Goal: Find specific page/section: Find specific page/section

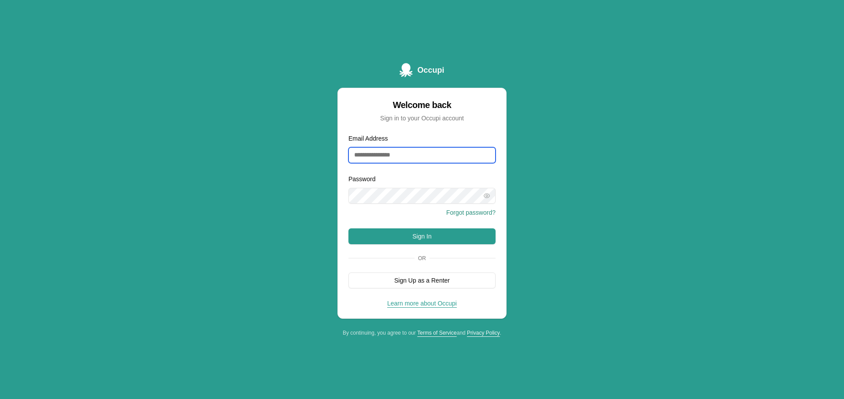
click at [450, 150] on input "Email Address" at bounding box center [421, 155] width 147 height 16
type input "**********"
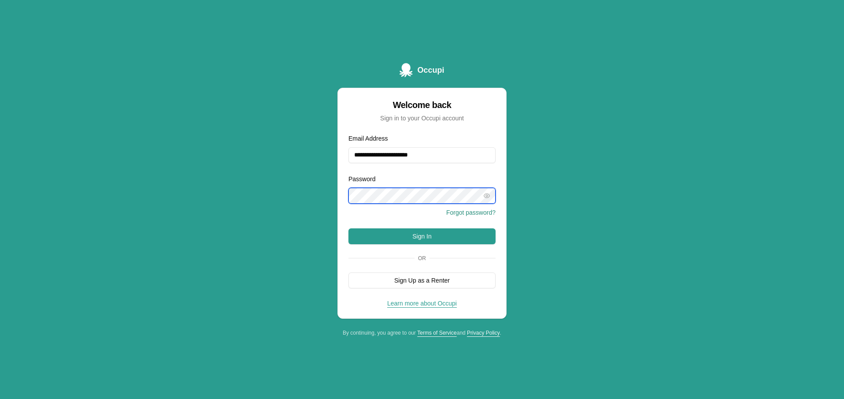
click at [348, 228] on button "Sign In" at bounding box center [421, 236] width 147 height 16
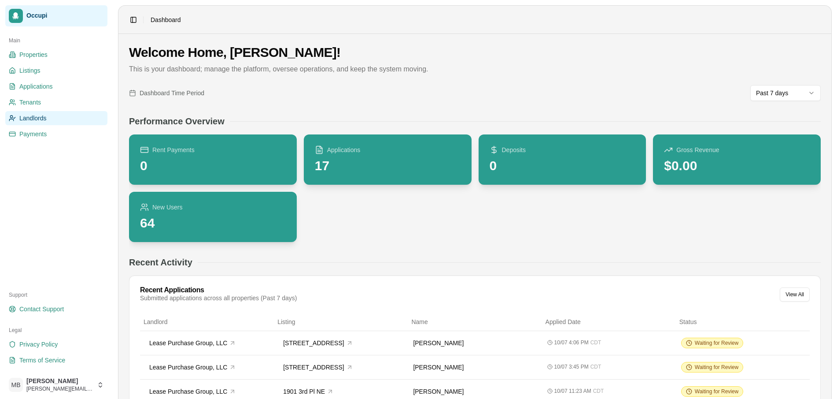
click at [34, 122] on link "Landlords" at bounding box center [56, 118] width 102 height 14
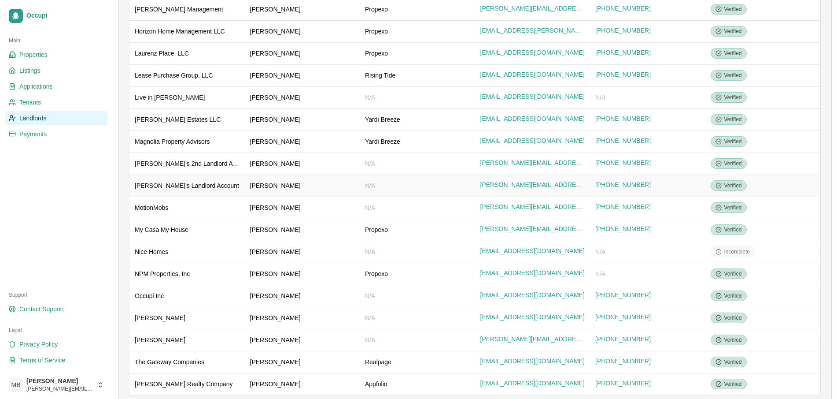
scroll to position [286, 0]
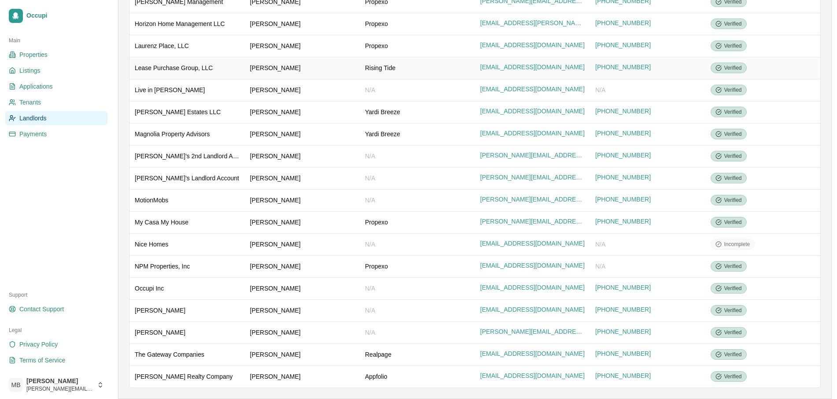
click at [409, 71] on div "Rising Tide" at bounding box center [417, 67] width 105 height 9
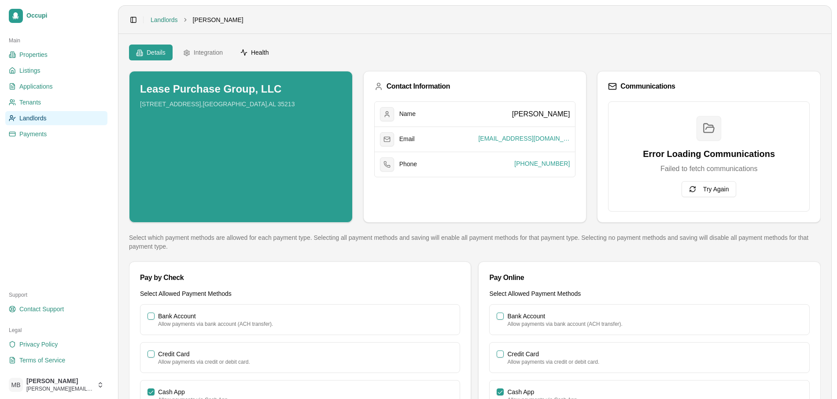
click at [259, 51] on span "Health" at bounding box center [260, 52] width 18 height 9
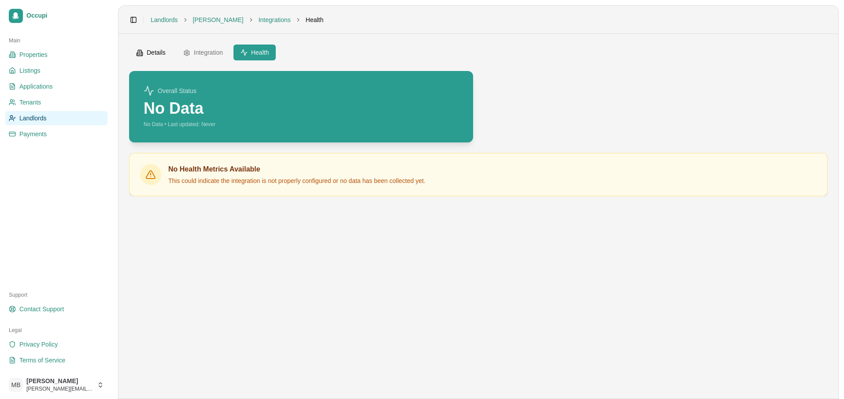
click at [162, 52] on button "Details" at bounding box center [151, 52] width 44 height 16
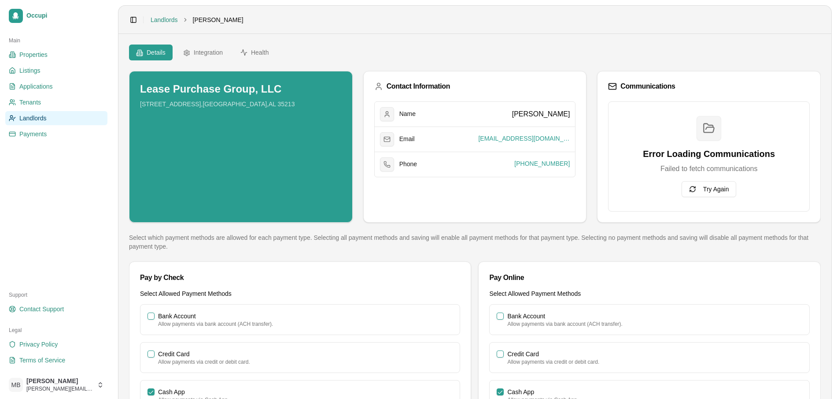
click at [378, 227] on div "Lease Purchase Group, LLC 790 Montclair Rd #215 , Birmingham , AL 35213 Contact…" at bounding box center [475, 297] width 692 height 453
click at [47, 57] on span "Properties" at bounding box center [33, 54] width 28 height 9
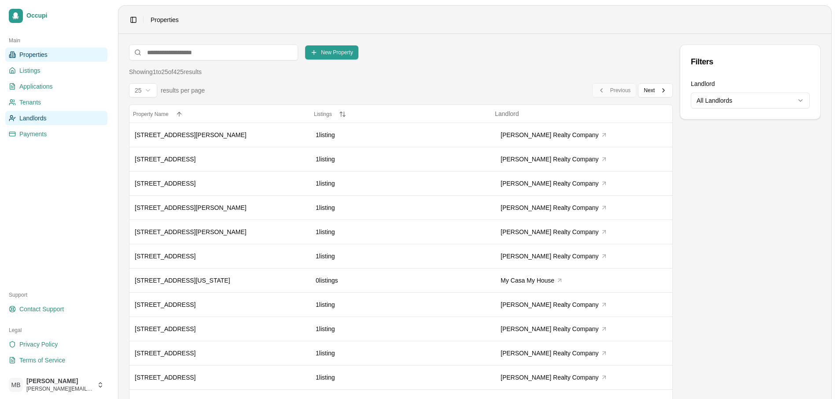
click at [66, 118] on link "Landlords" at bounding box center [56, 118] width 102 height 14
